Goal: Check status: Check status

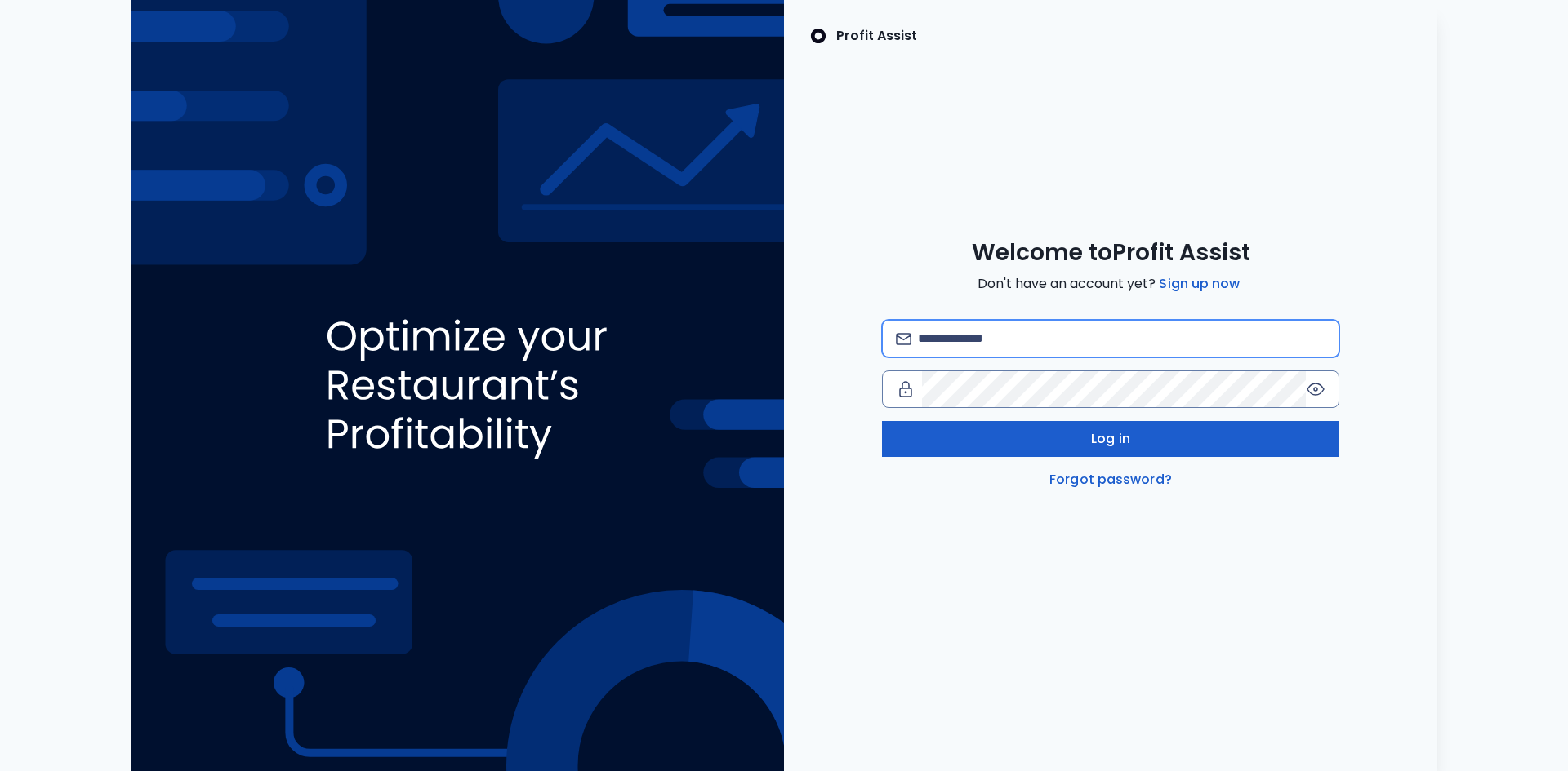
type input "**********"
click at [1058, 431] on button "Log in" at bounding box center [1110, 439] width 458 height 36
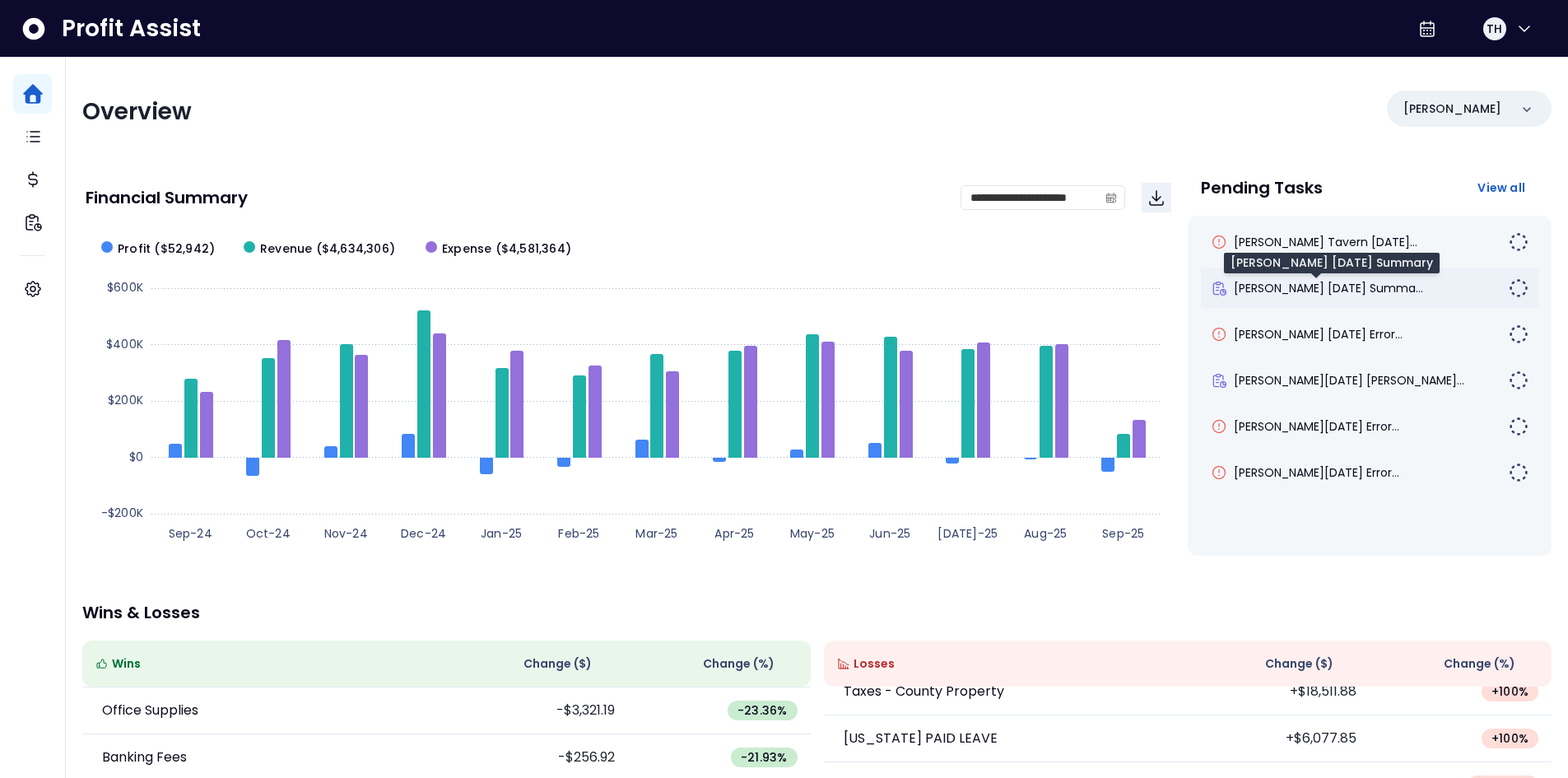
click at [1261, 289] on span "[PERSON_NAME] [DATE] Summa..." at bounding box center [1328, 289] width 190 height 17
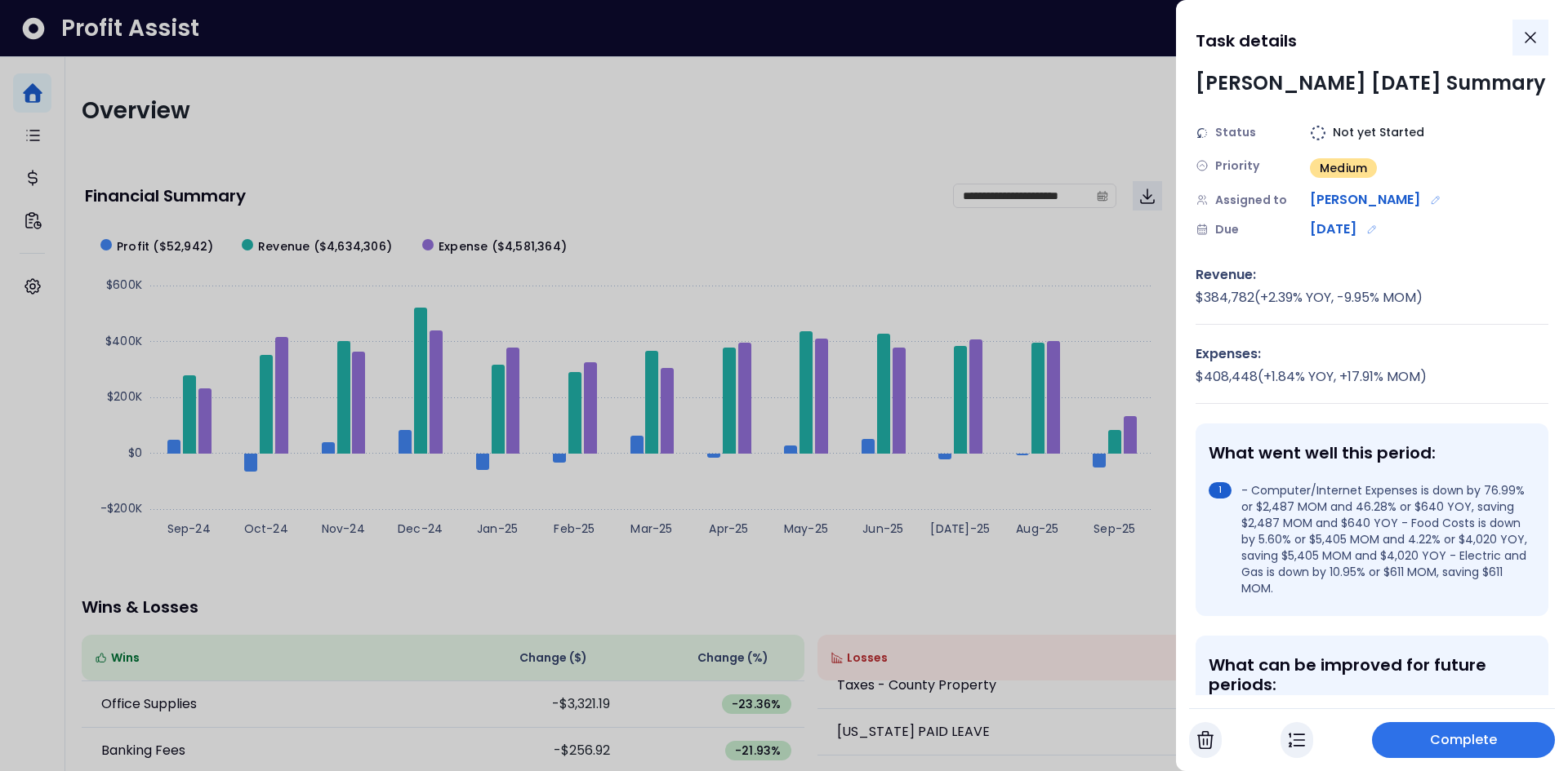
click at [1529, 37] on icon "Close" at bounding box center [1530, 37] width 10 height 10
